Goal: Transaction & Acquisition: Book appointment/travel/reservation

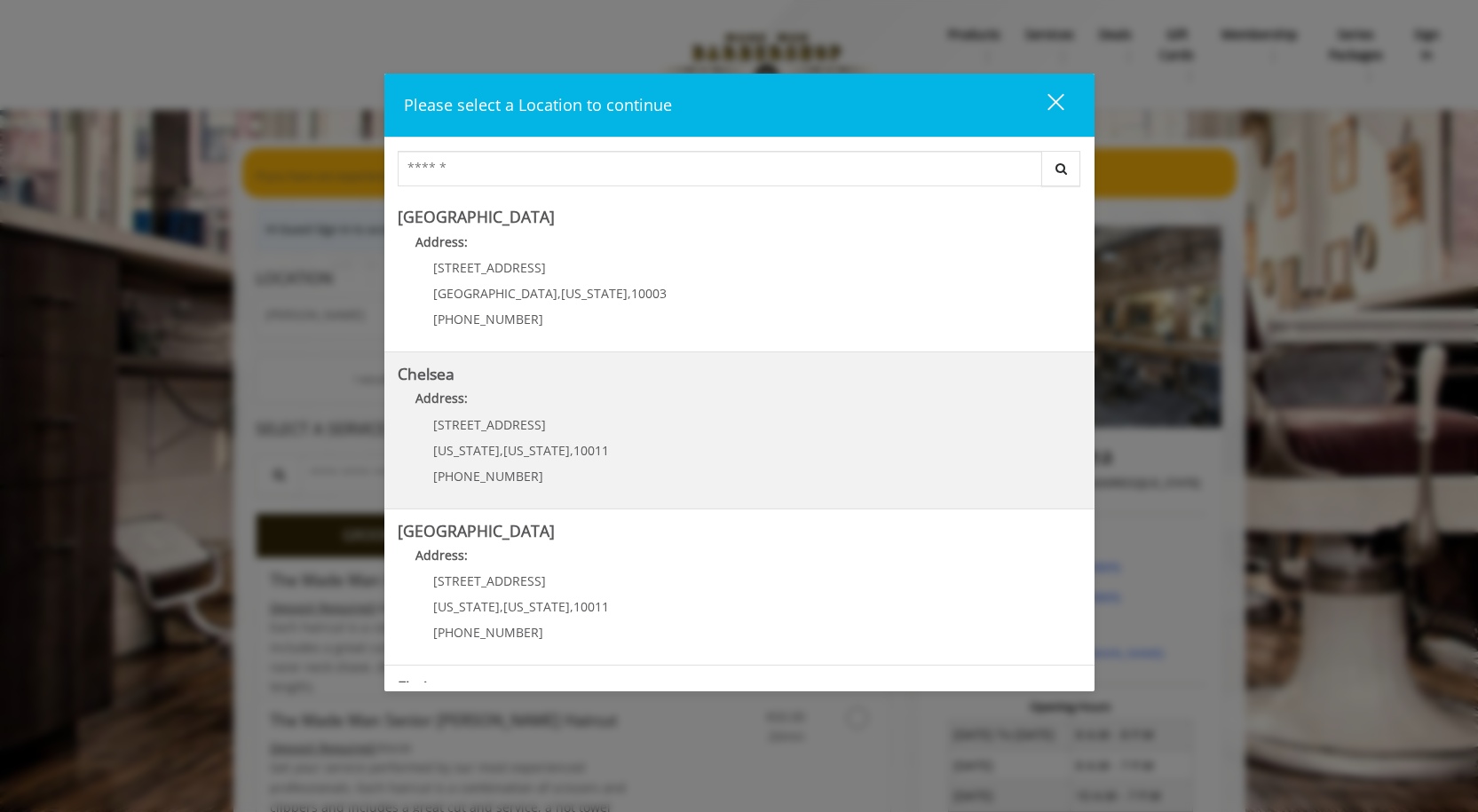
scroll to position [178, 0]
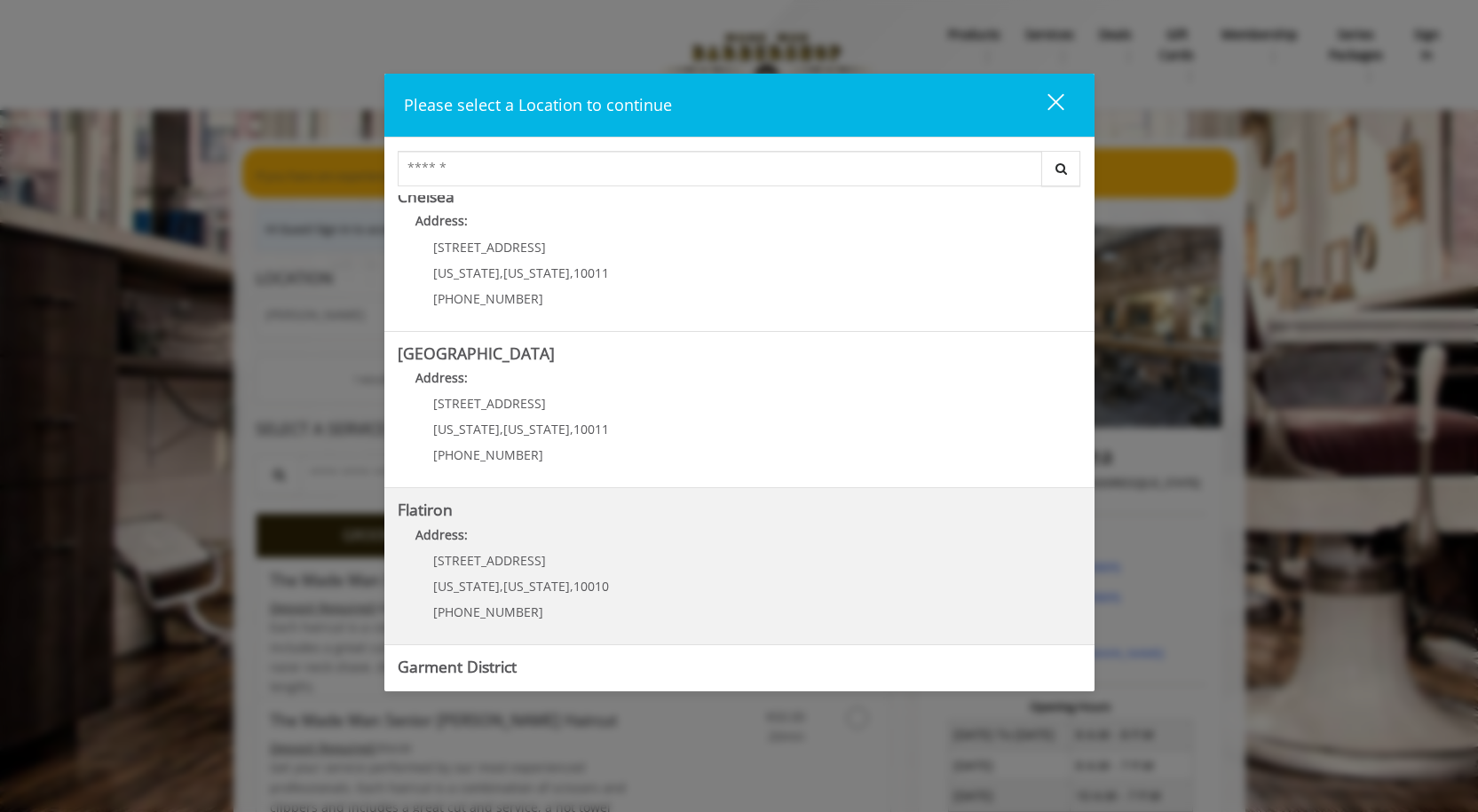
click at [561, 566] on p "[STREET_ADDRESS]" at bounding box center [521, 561] width 176 height 13
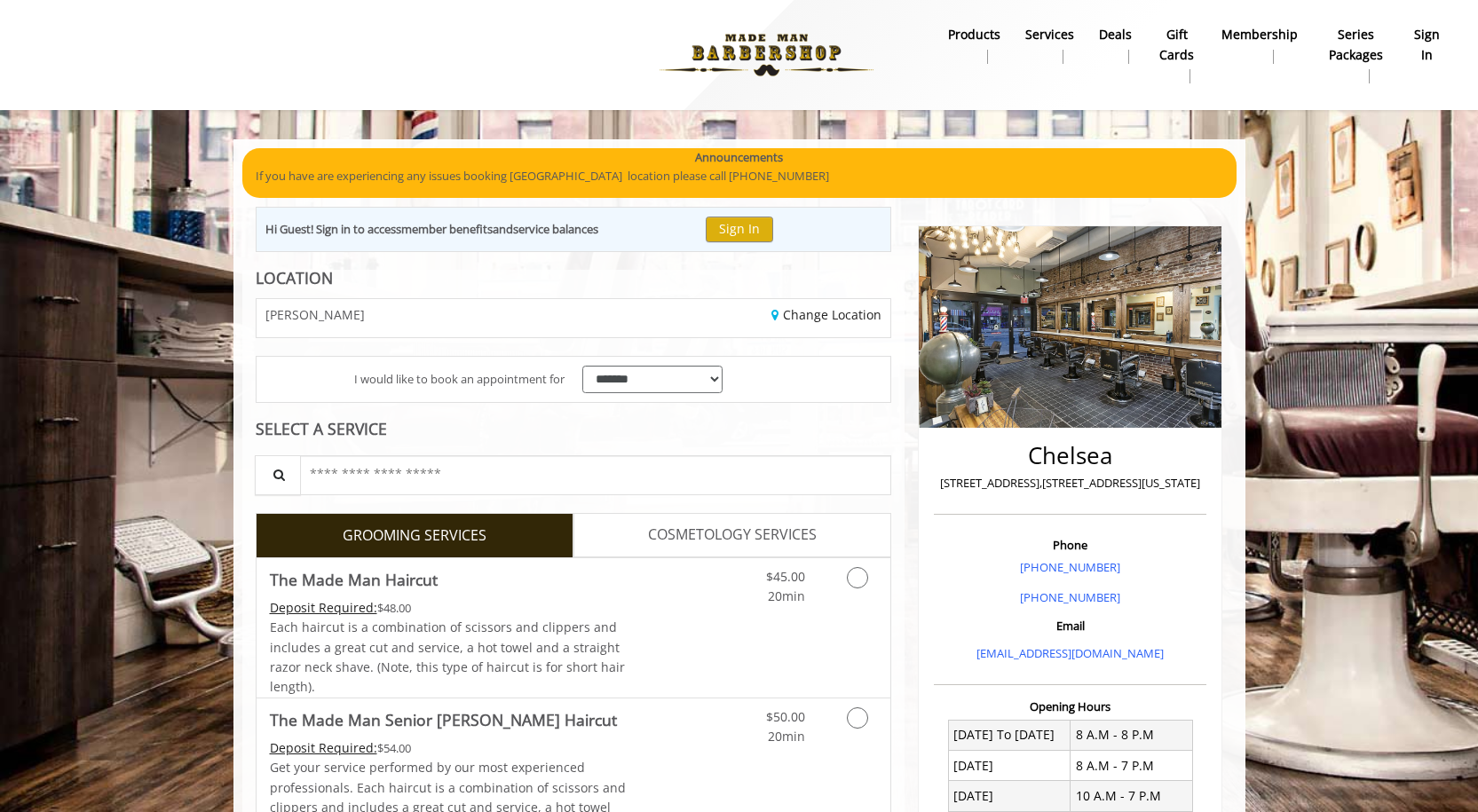
scroll to position [72, 0]
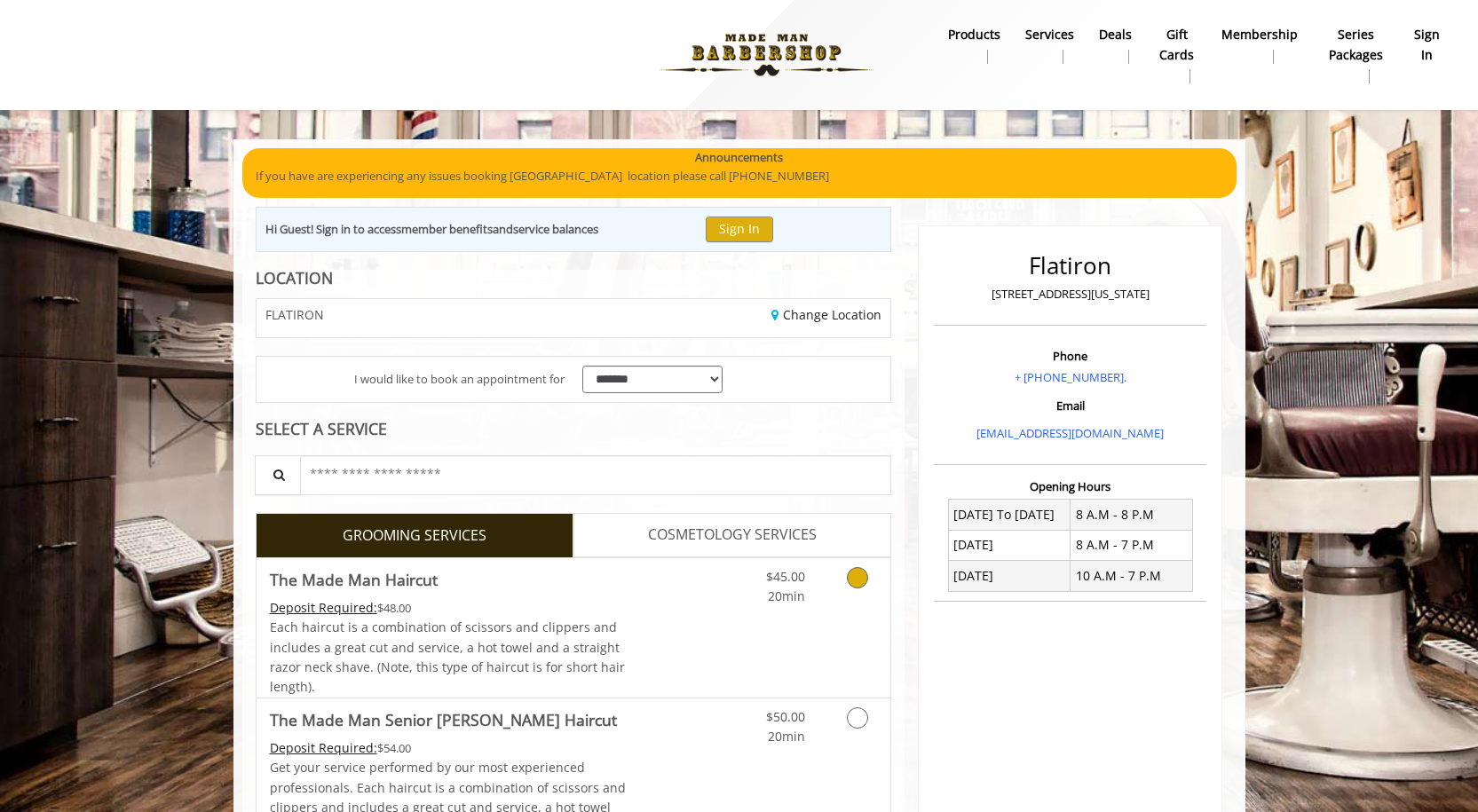
click at [845, 579] on link "Grooming services" at bounding box center [854, 582] width 46 height 48
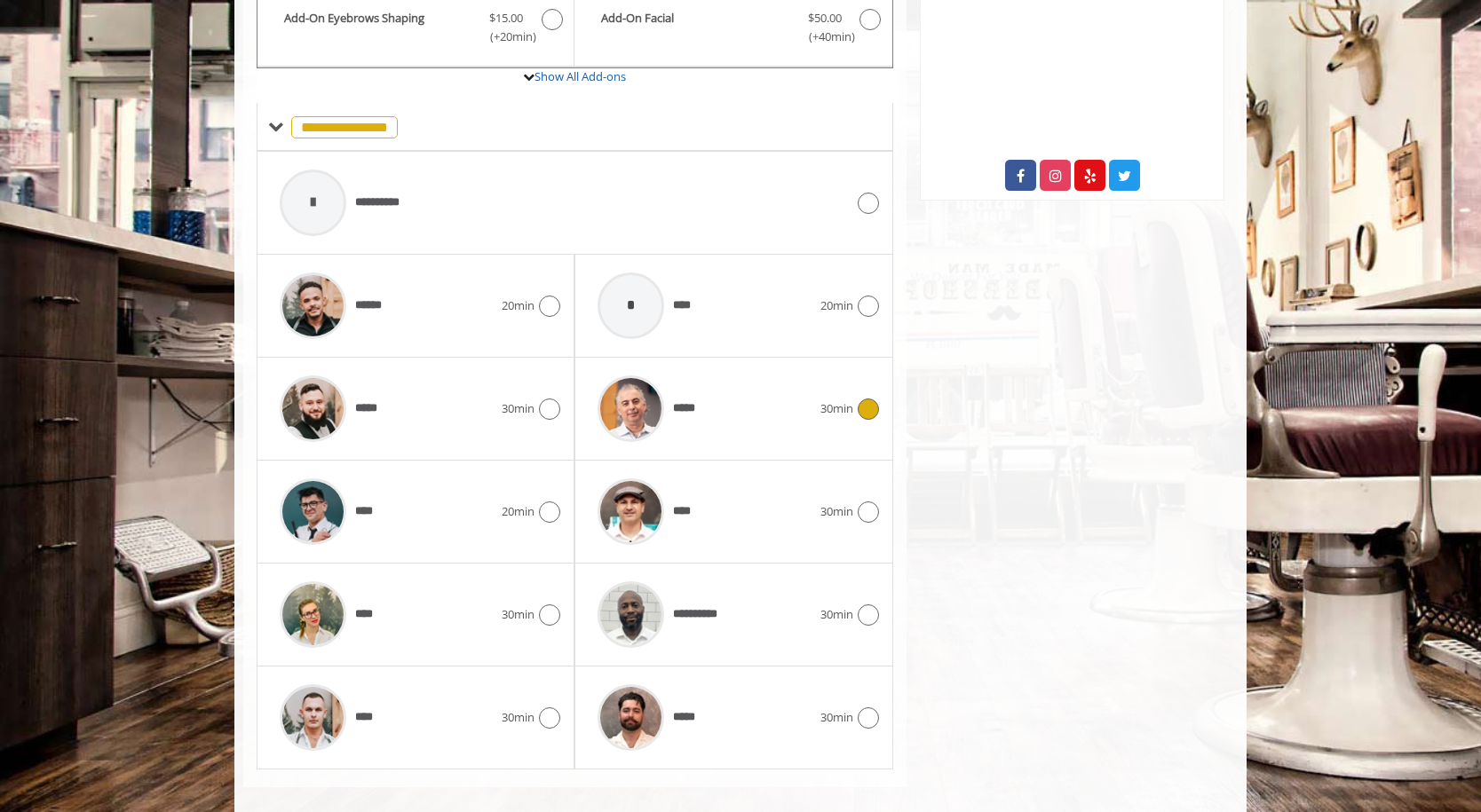
scroll to position [712, 0]
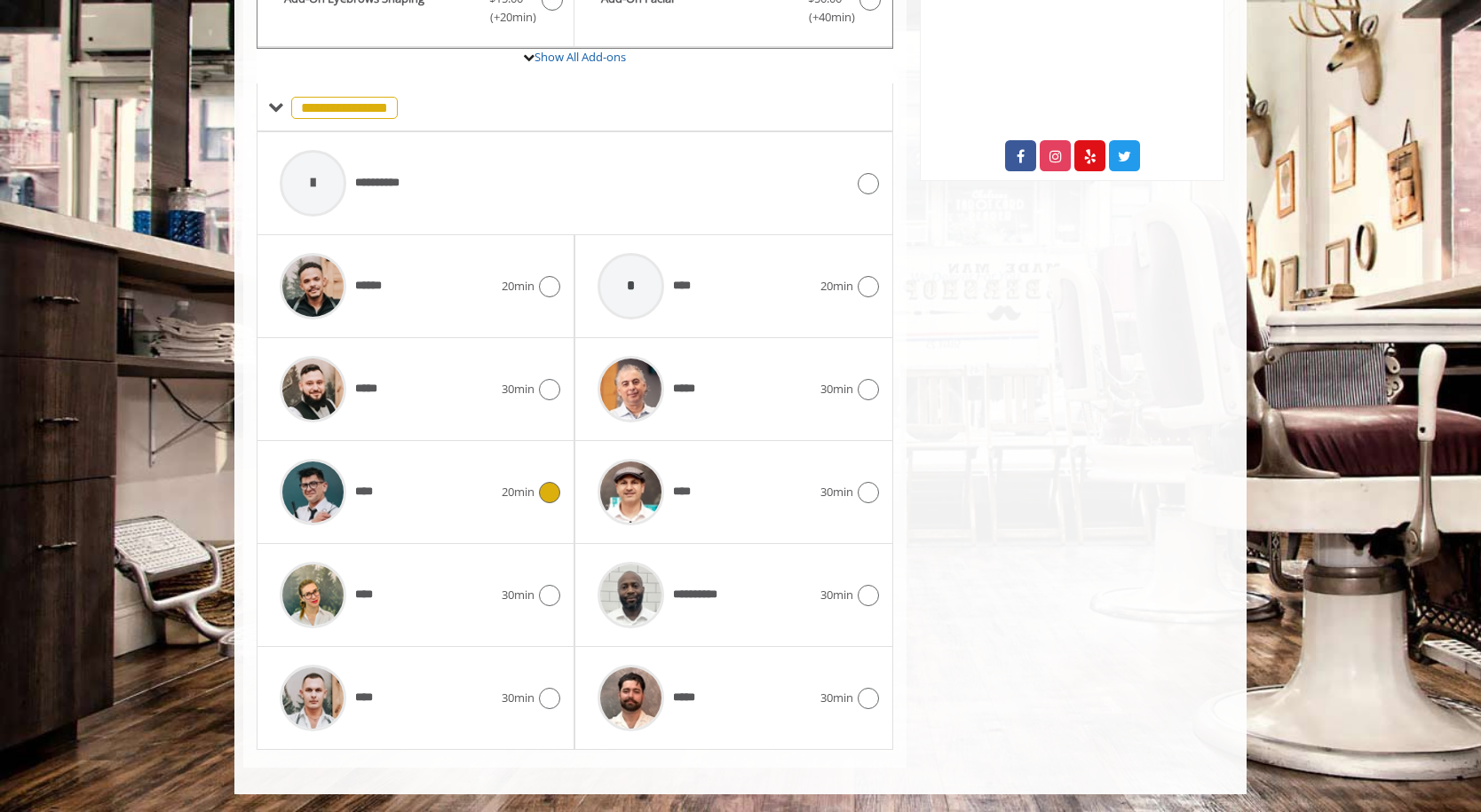
click at [378, 520] on span "****" at bounding box center [324, 492] width 107 height 85
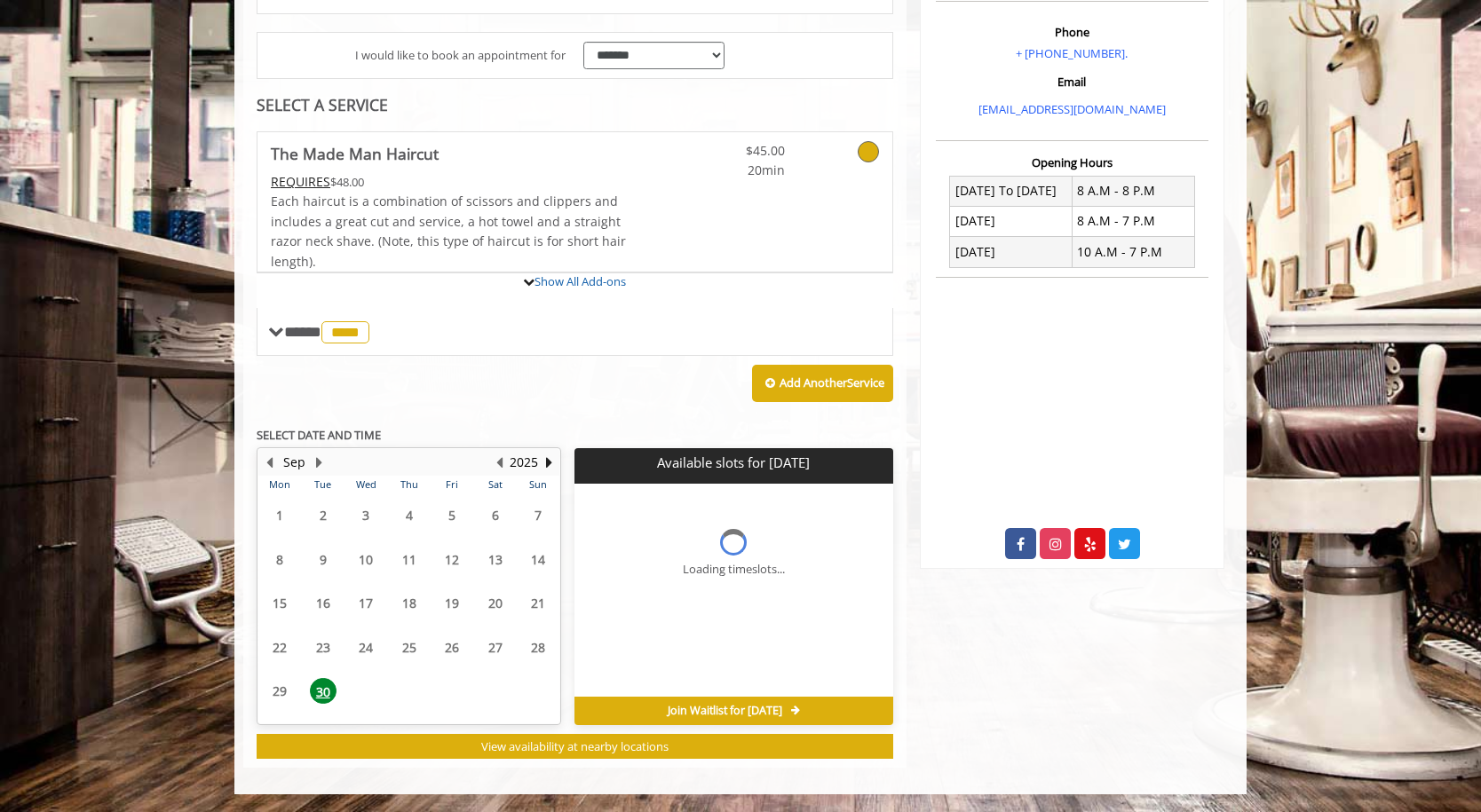
scroll to position [487, 0]
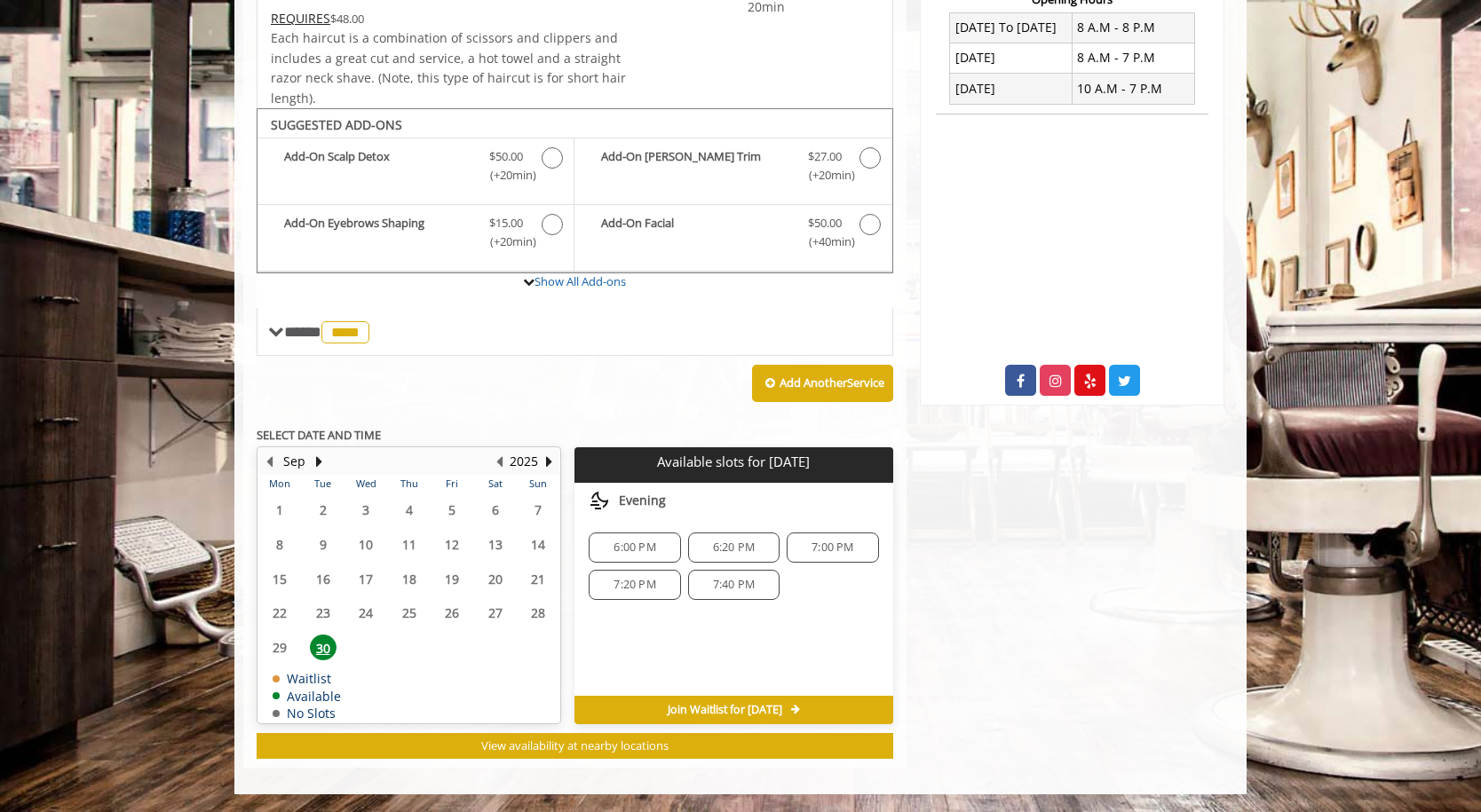
click at [659, 542] on span "6:00 PM" at bounding box center [634, 547] width 75 height 14
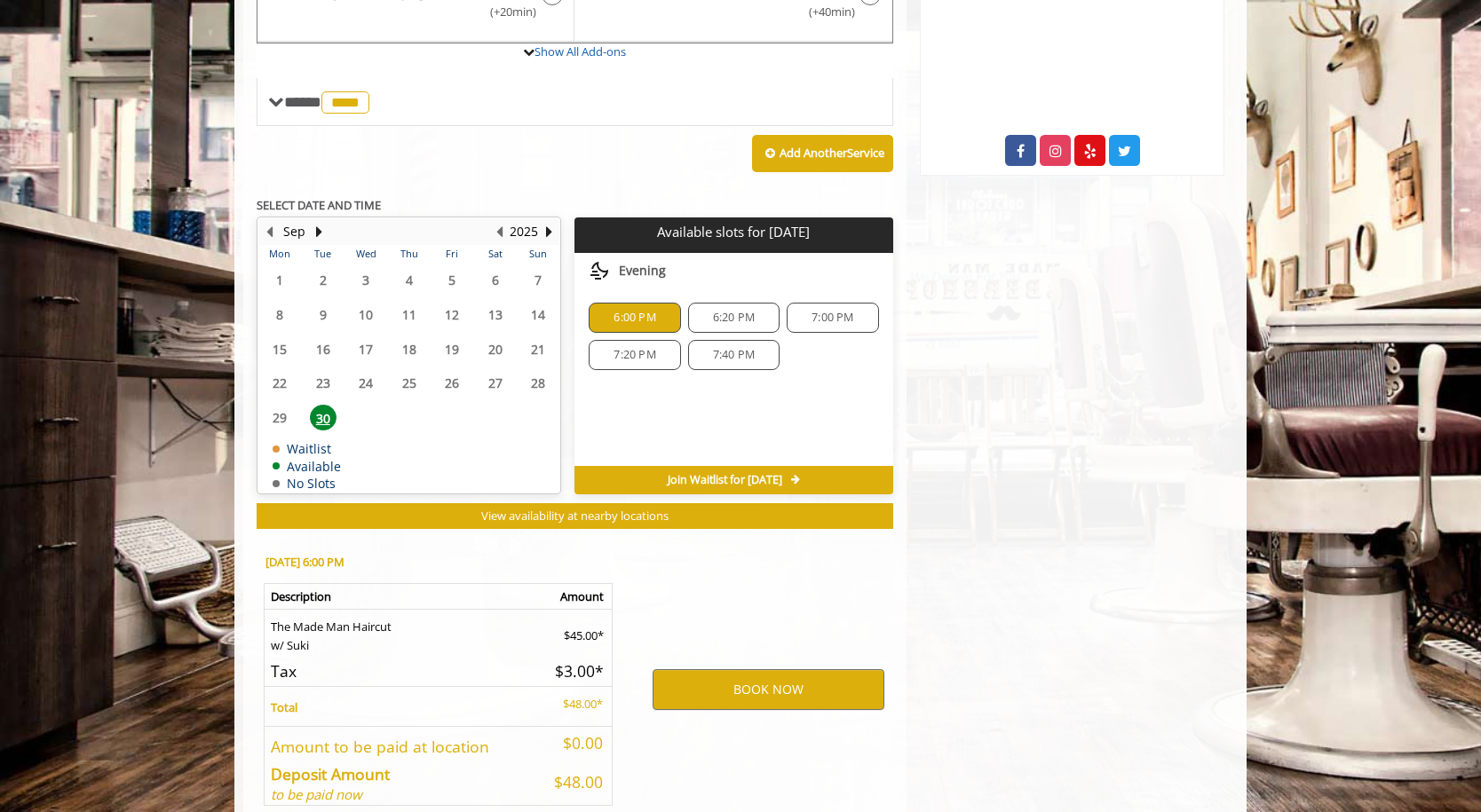
scroll to position [808, 0]
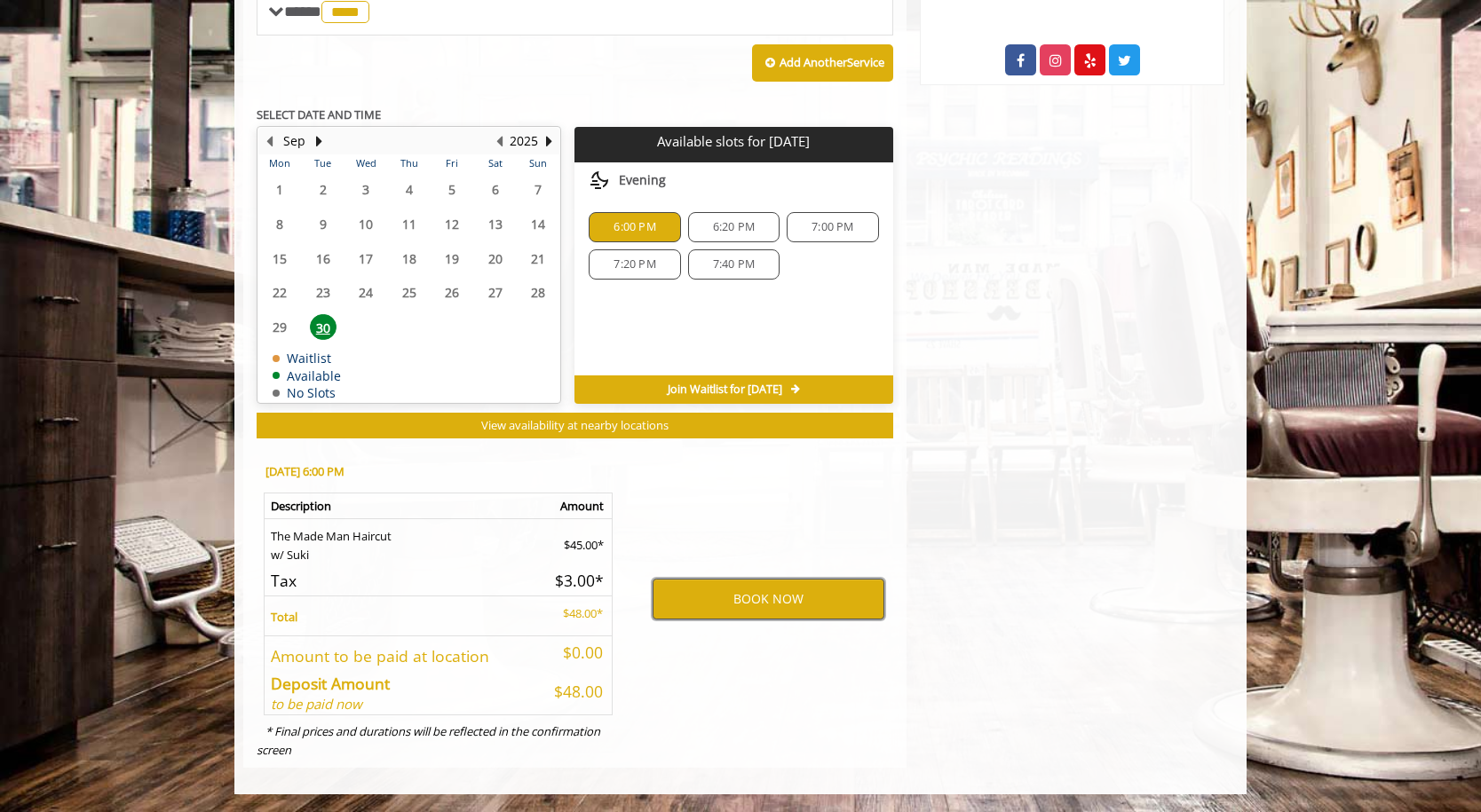
click at [760, 588] on button "BOOK NOW" at bounding box center [768, 599] width 232 height 41
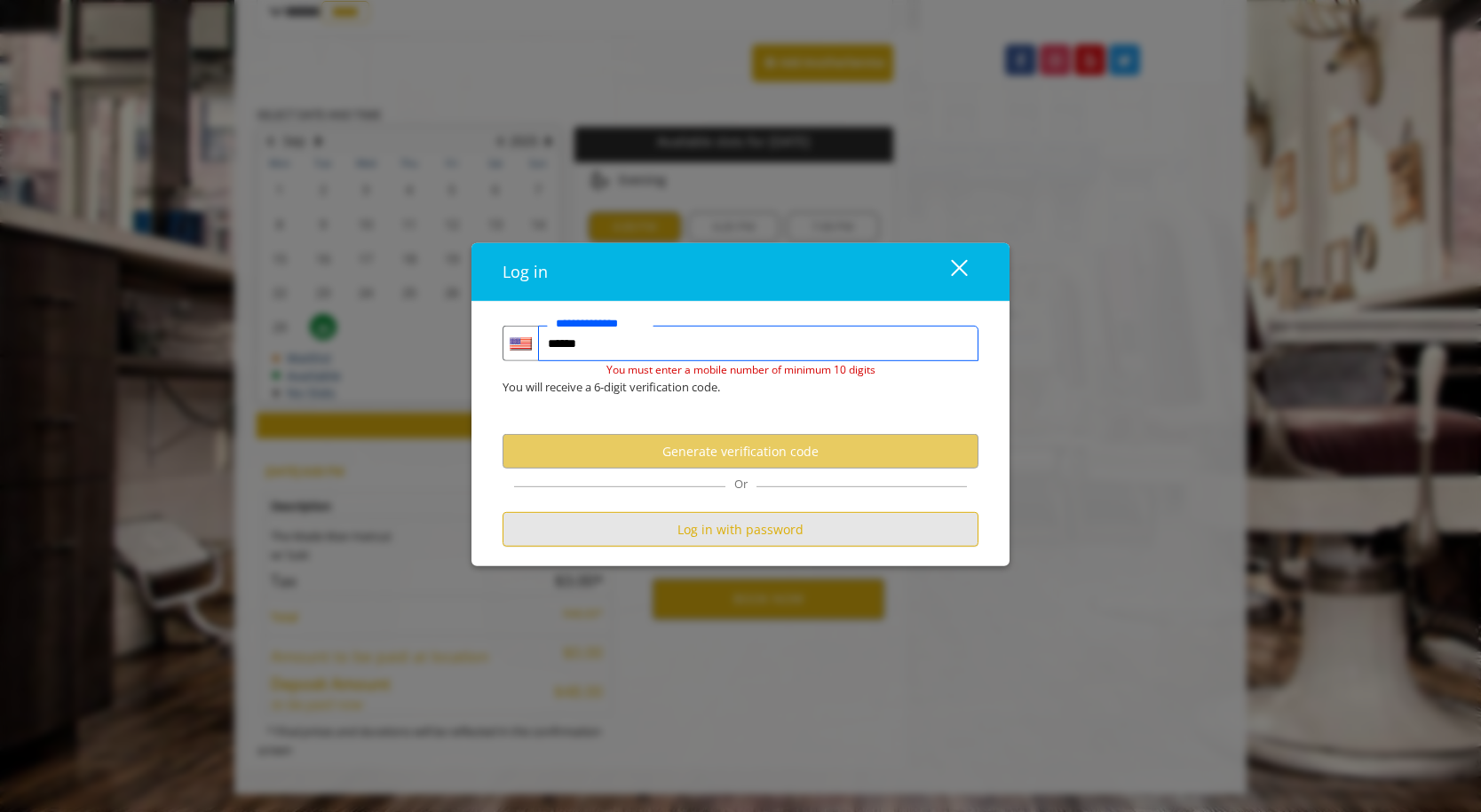
type input "******"
drag, startPoint x: 727, startPoint y: 517, endPoint x: 726, endPoint y: 527, distance: 10.0
click at [726, 527] on button "Log in with password" at bounding box center [740, 529] width 476 height 34
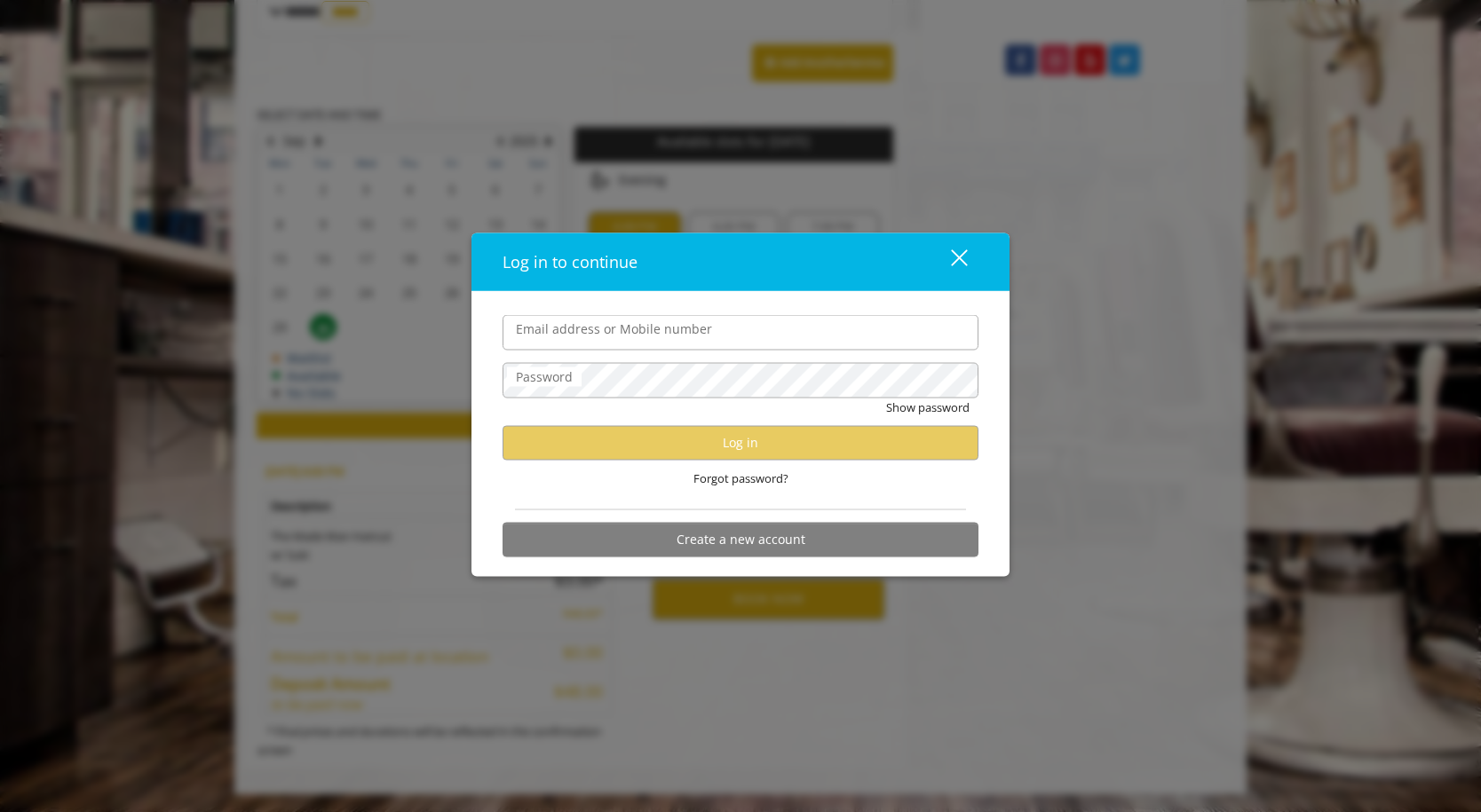
scroll to position [0, 0]
type input "**********"
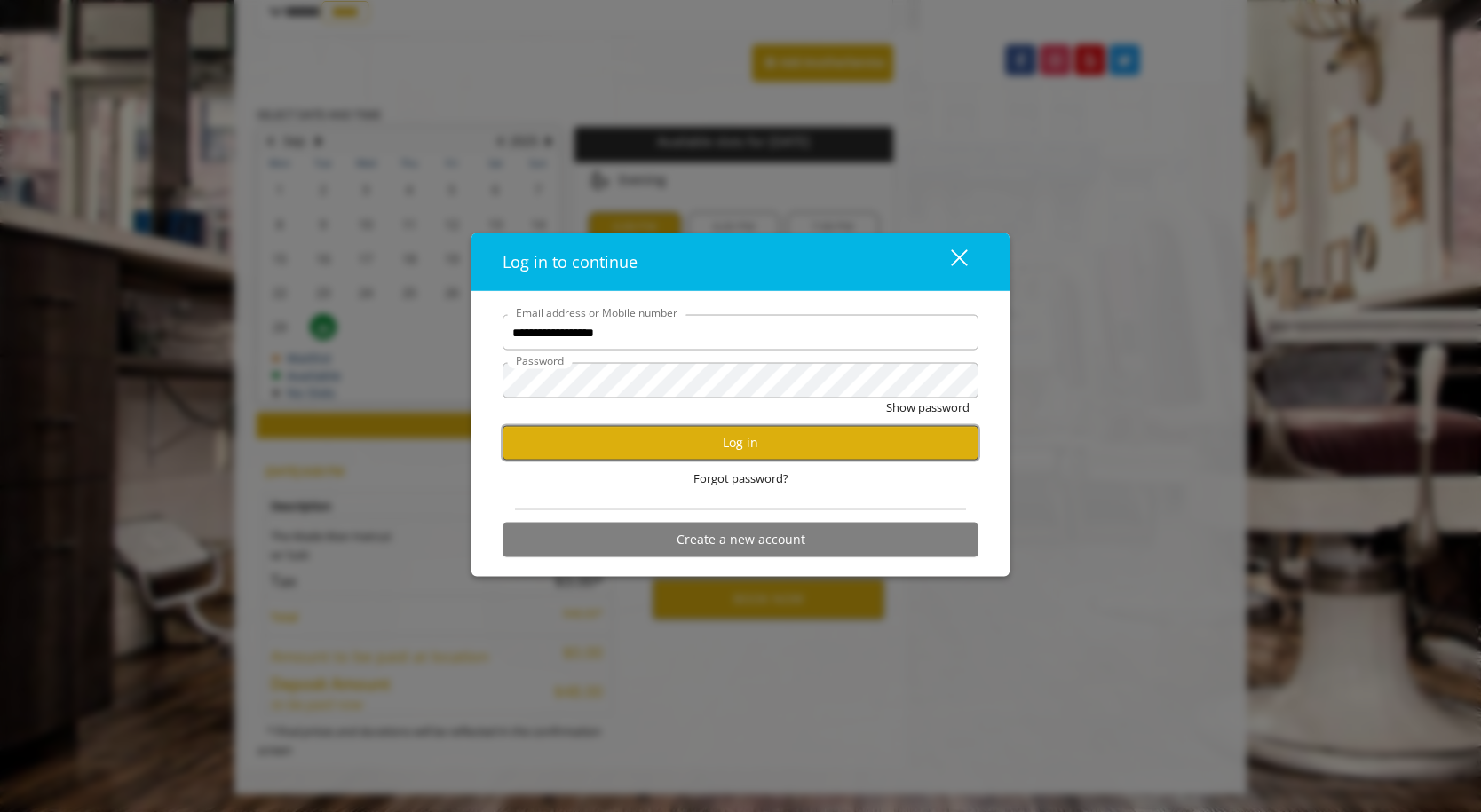
click at [650, 445] on button "Log in" at bounding box center [740, 442] width 476 height 34
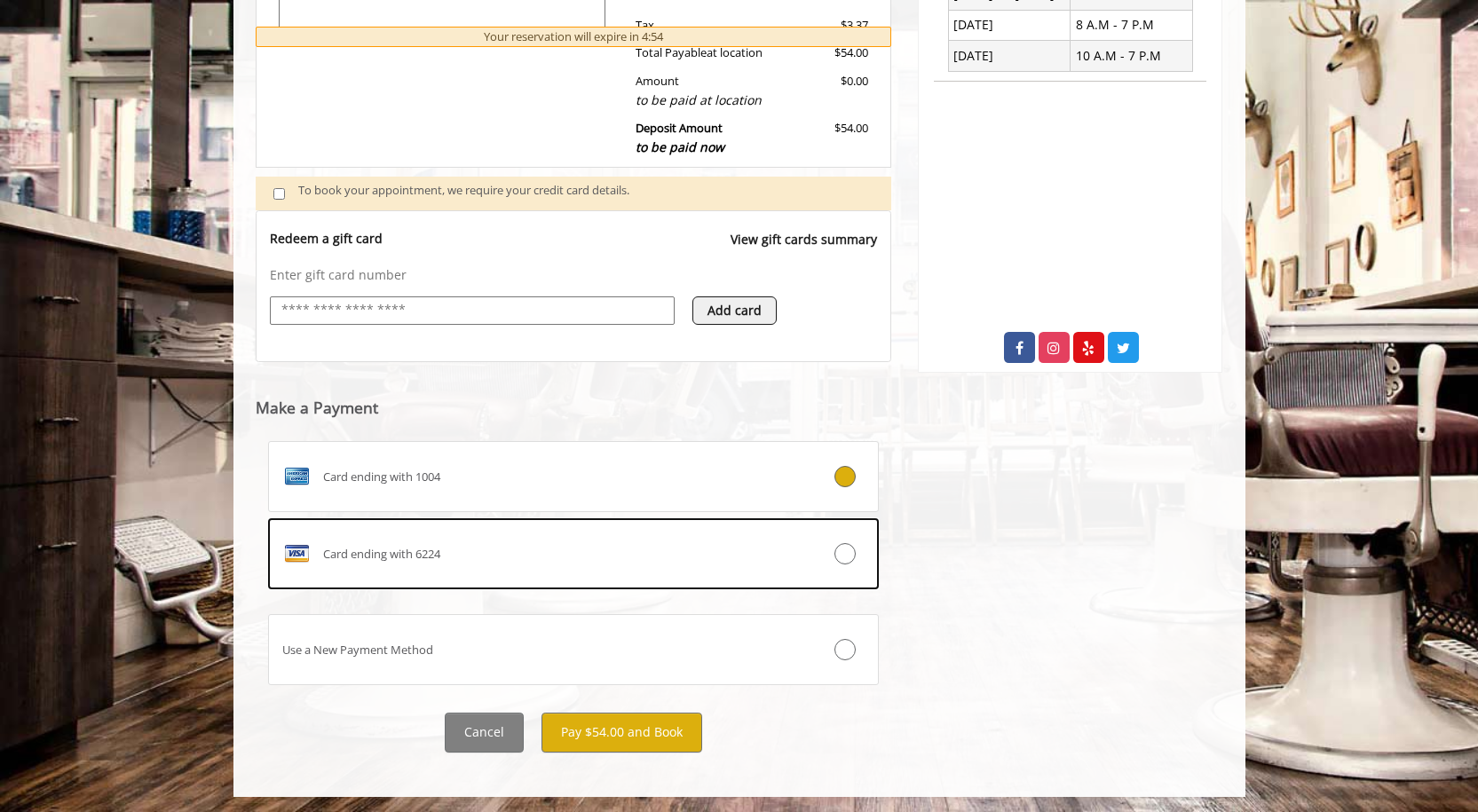
scroll to position [523, 0]
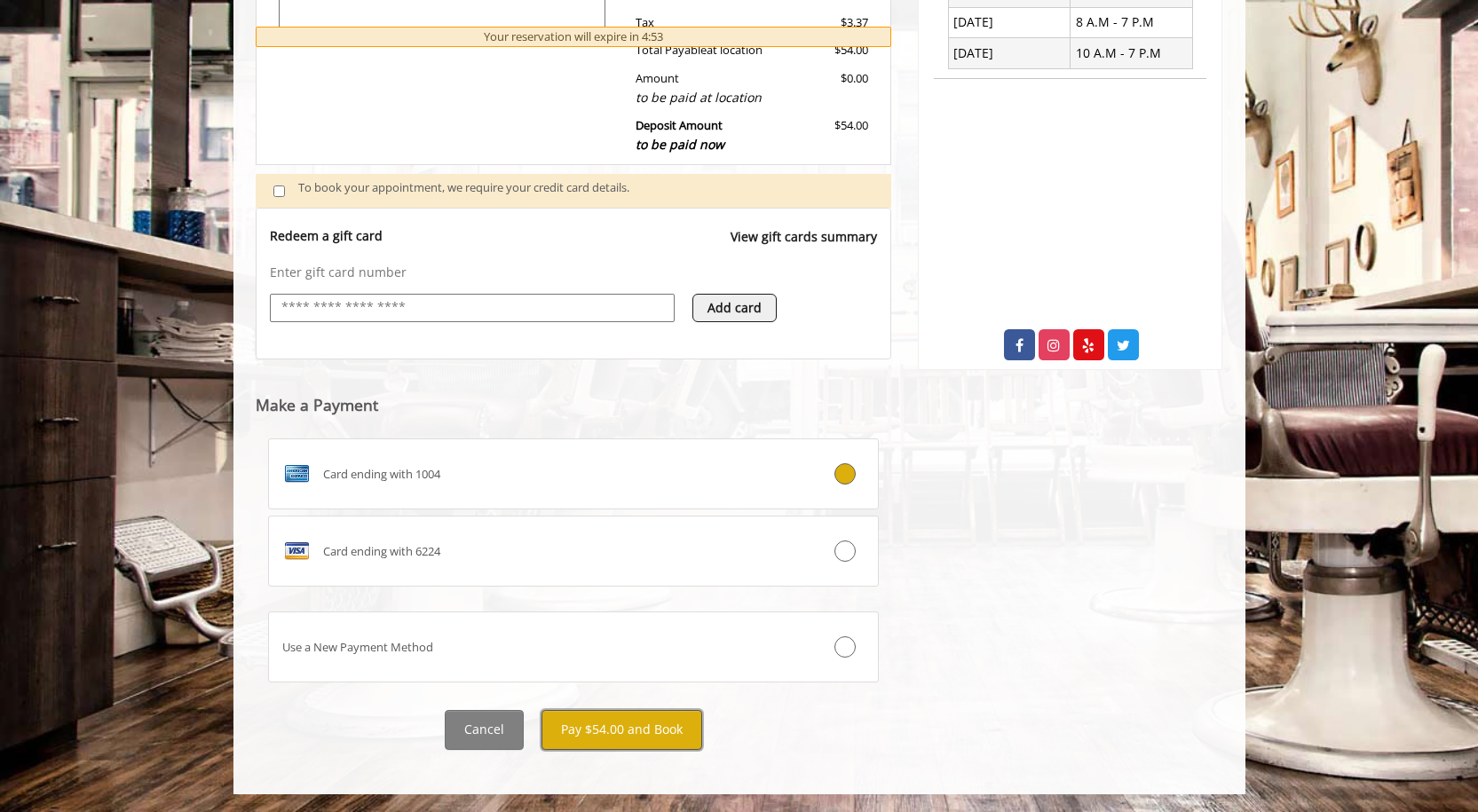
click at [600, 716] on button "Pay $54.00 and Book" at bounding box center [621, 730] width 161 height 40
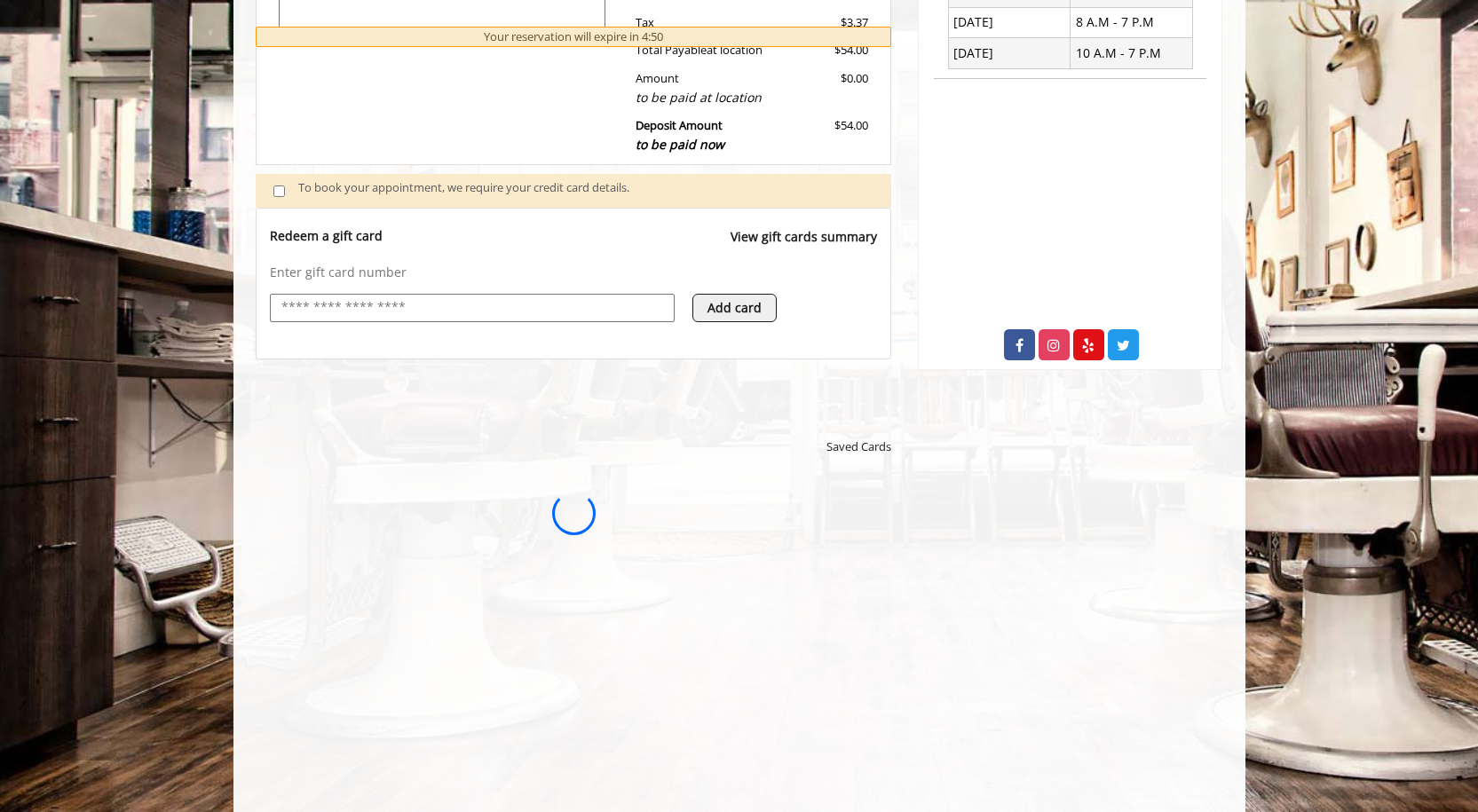
scroll to position [0, 0]
